Goal: Task Accomplishment & Management: Use online tool/utility

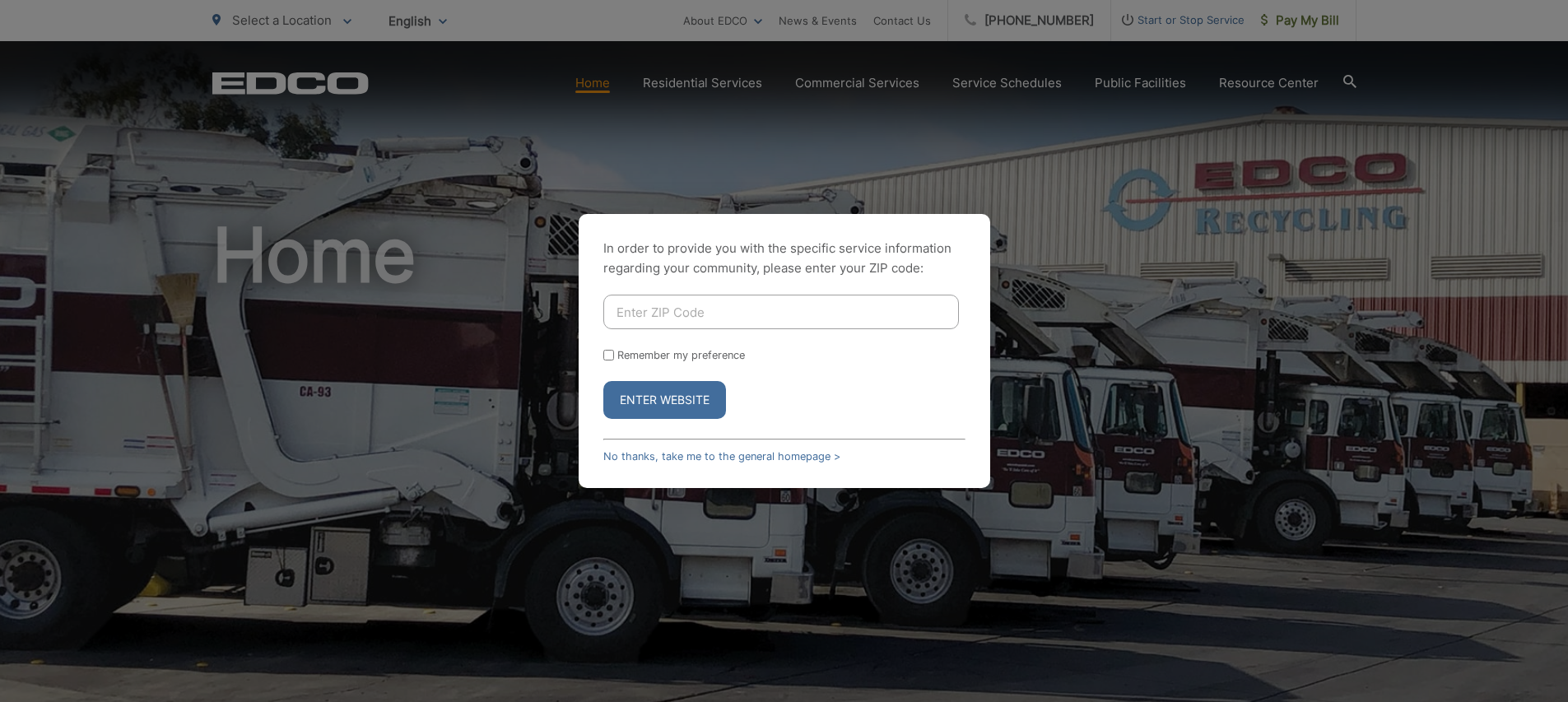
click at [684, 309] on input "Enter ZIP Code" at bounding box center [782, 312] width 356 height 35
type input "91977"
click at [685, 393] on button "Enter Website" at bounding box center [665, 400] width 122 height 38
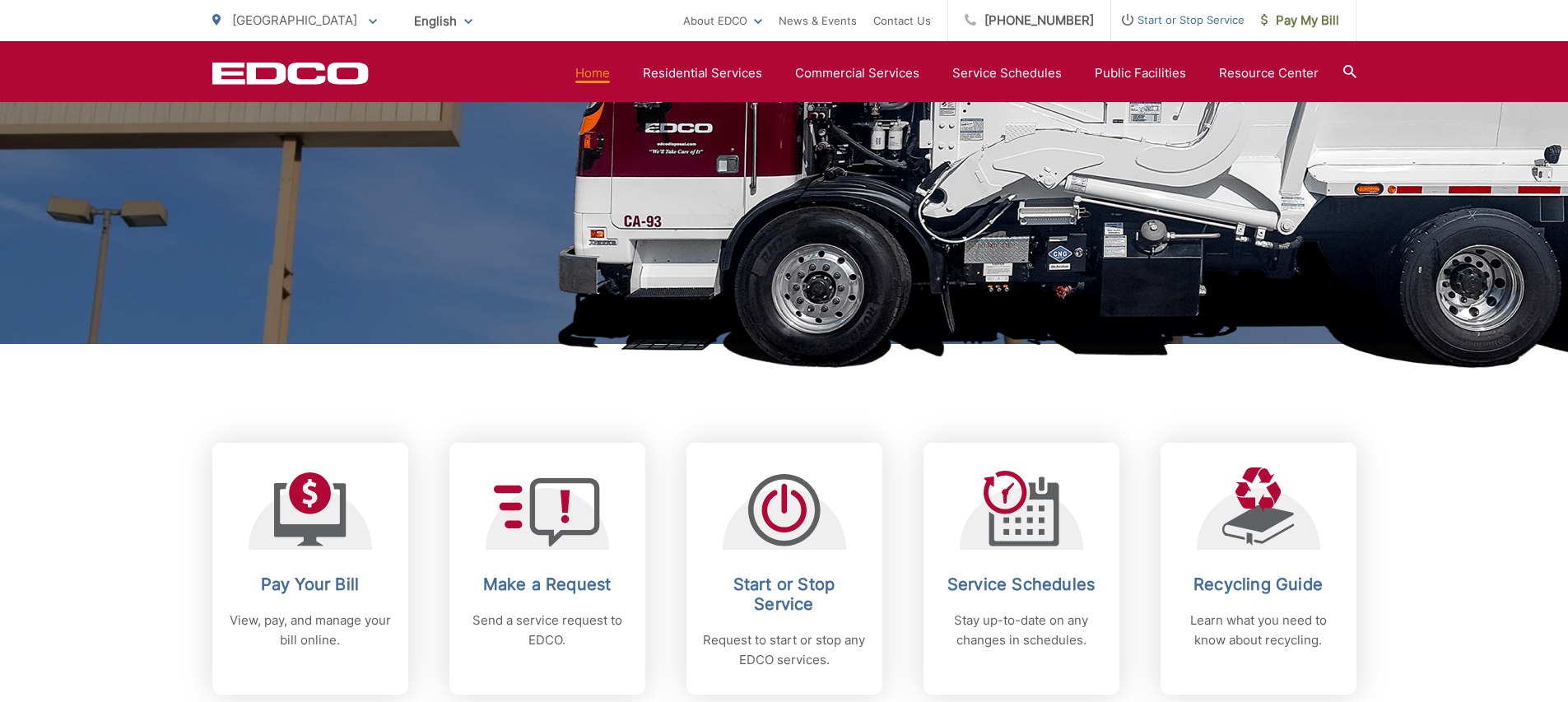
scroll to position [439, 0]
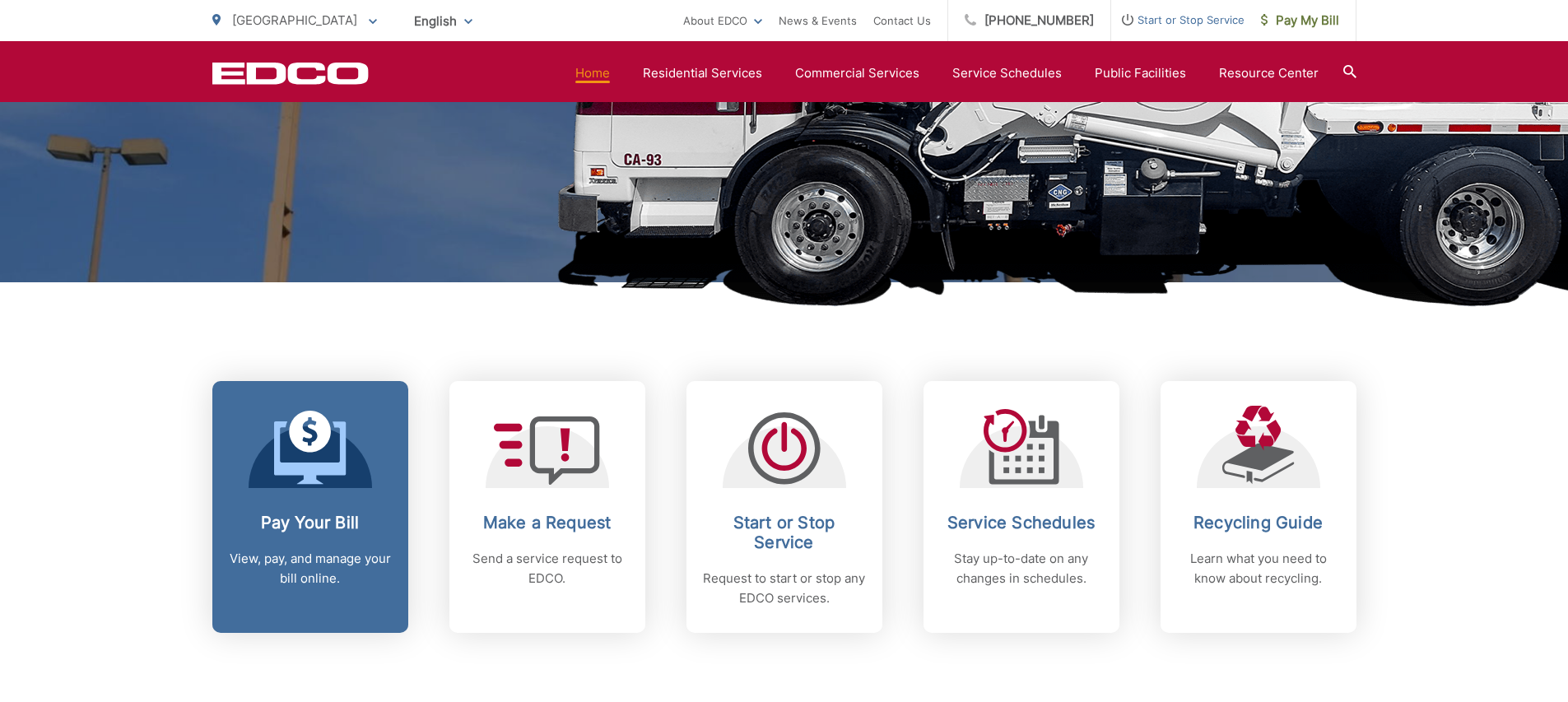
click at [317, 469] on icon at bounding box center [310, 453] width 72 height 62
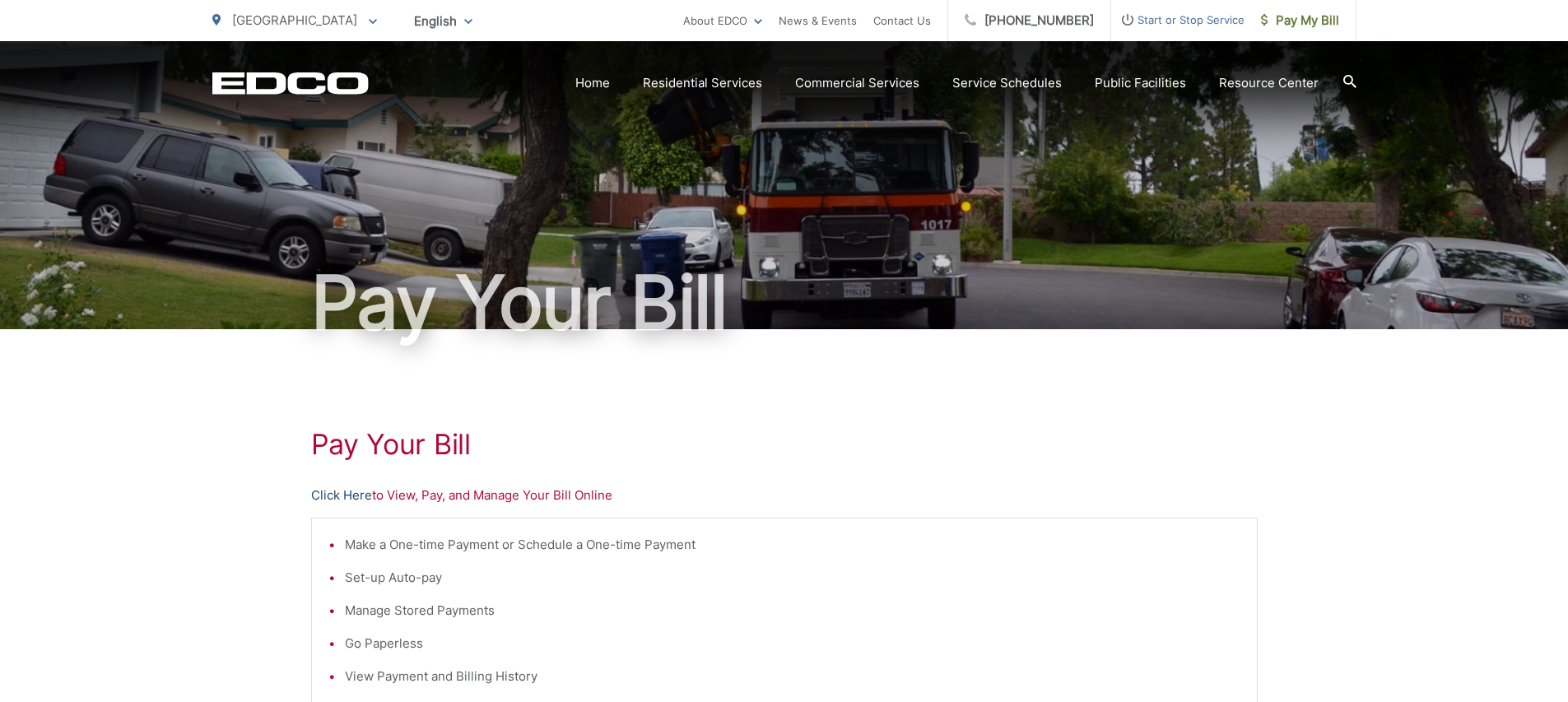
click at [349, 496] on link "Click Here" at bounding box center [341, 496] width 61 height 19
